Goal: Task Accomplishment & Management: Manage account settings

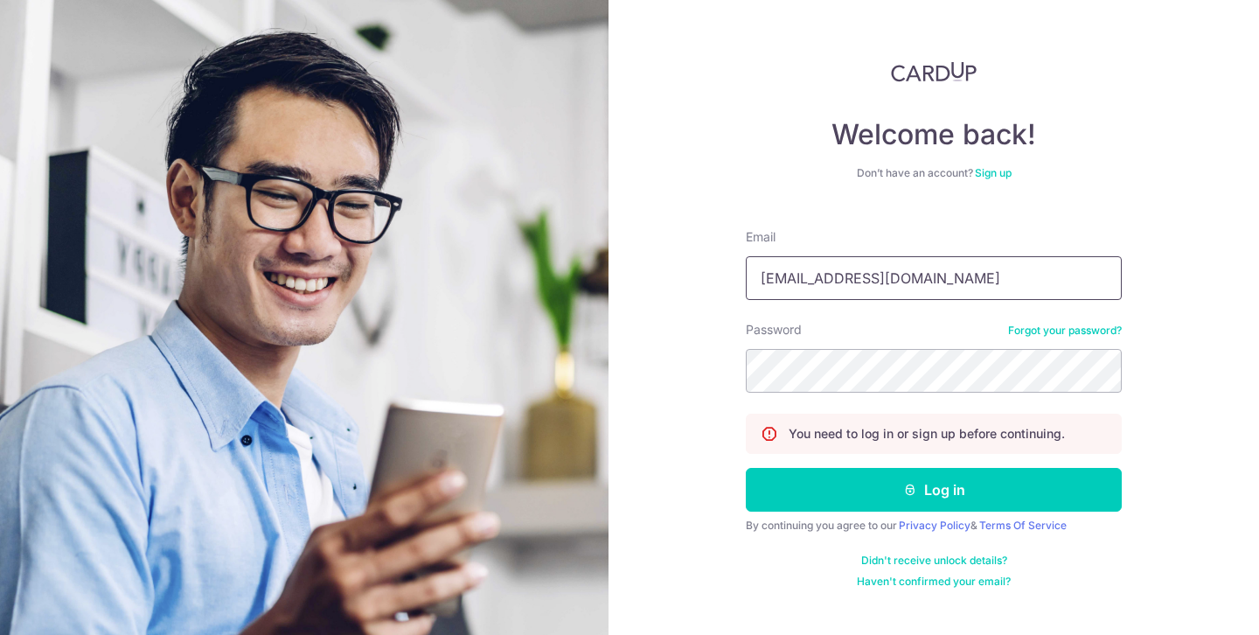
type input "[EMAIL_ADDRESS][DOMAIN_NAME]"
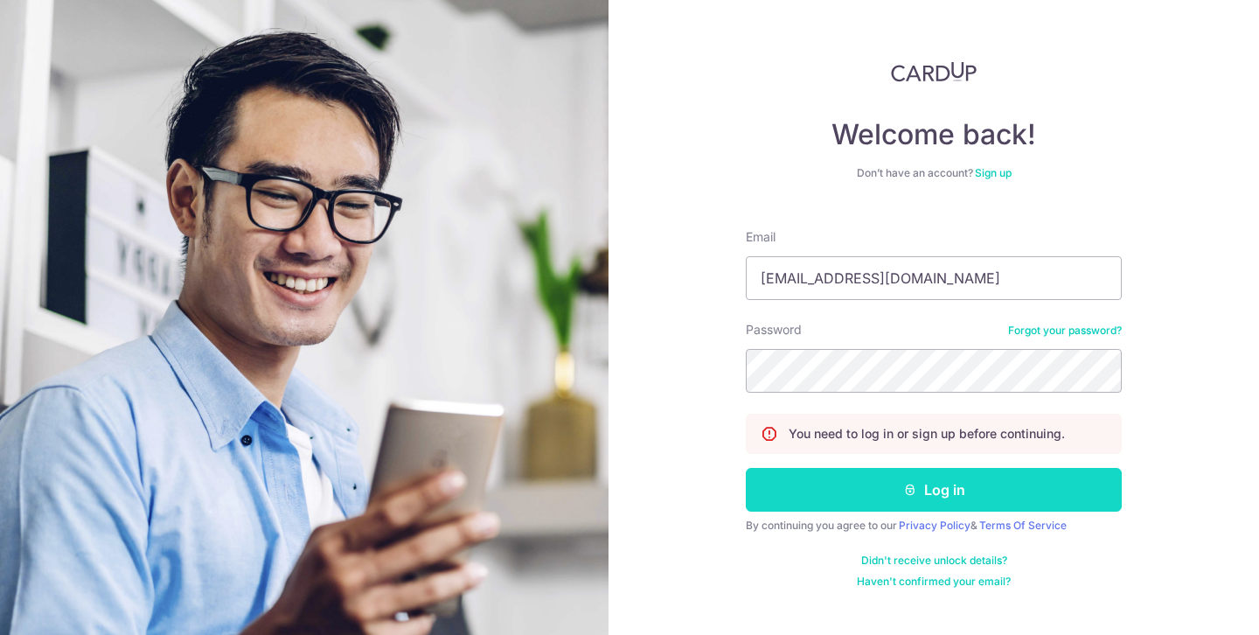
click at [884, 510] on button "Log in" at bounding box center [934, 490] width 376 height 44
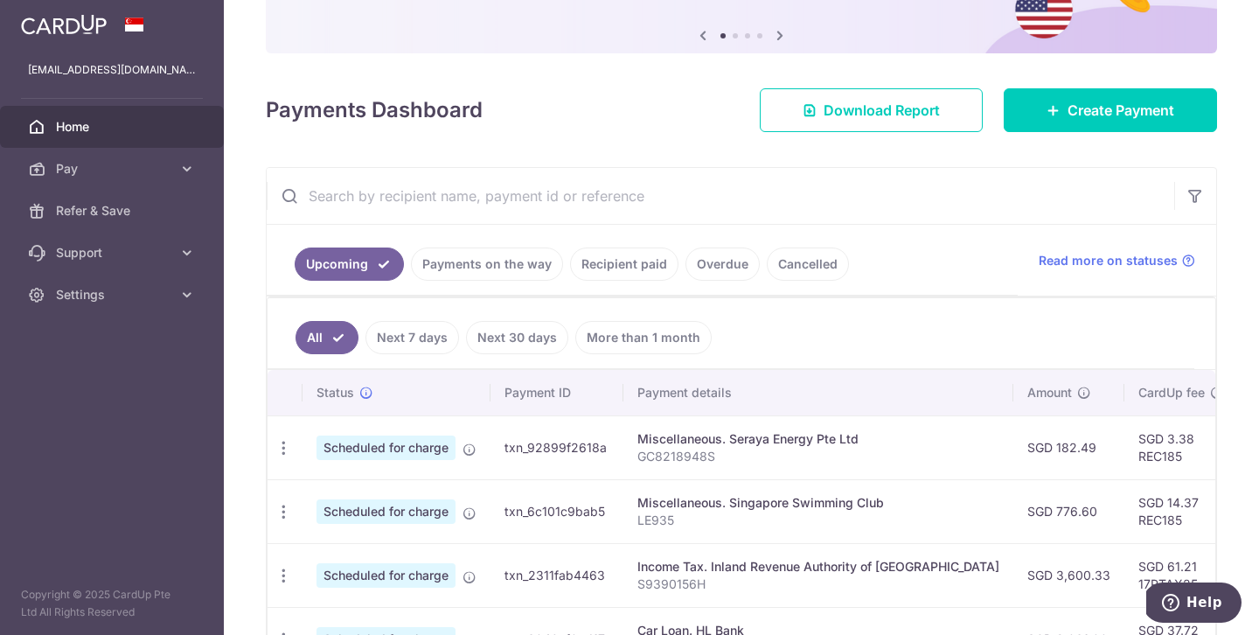
scroll to position [230, 0]
